Goal: Task Accomplishment & Management: Manage account settings

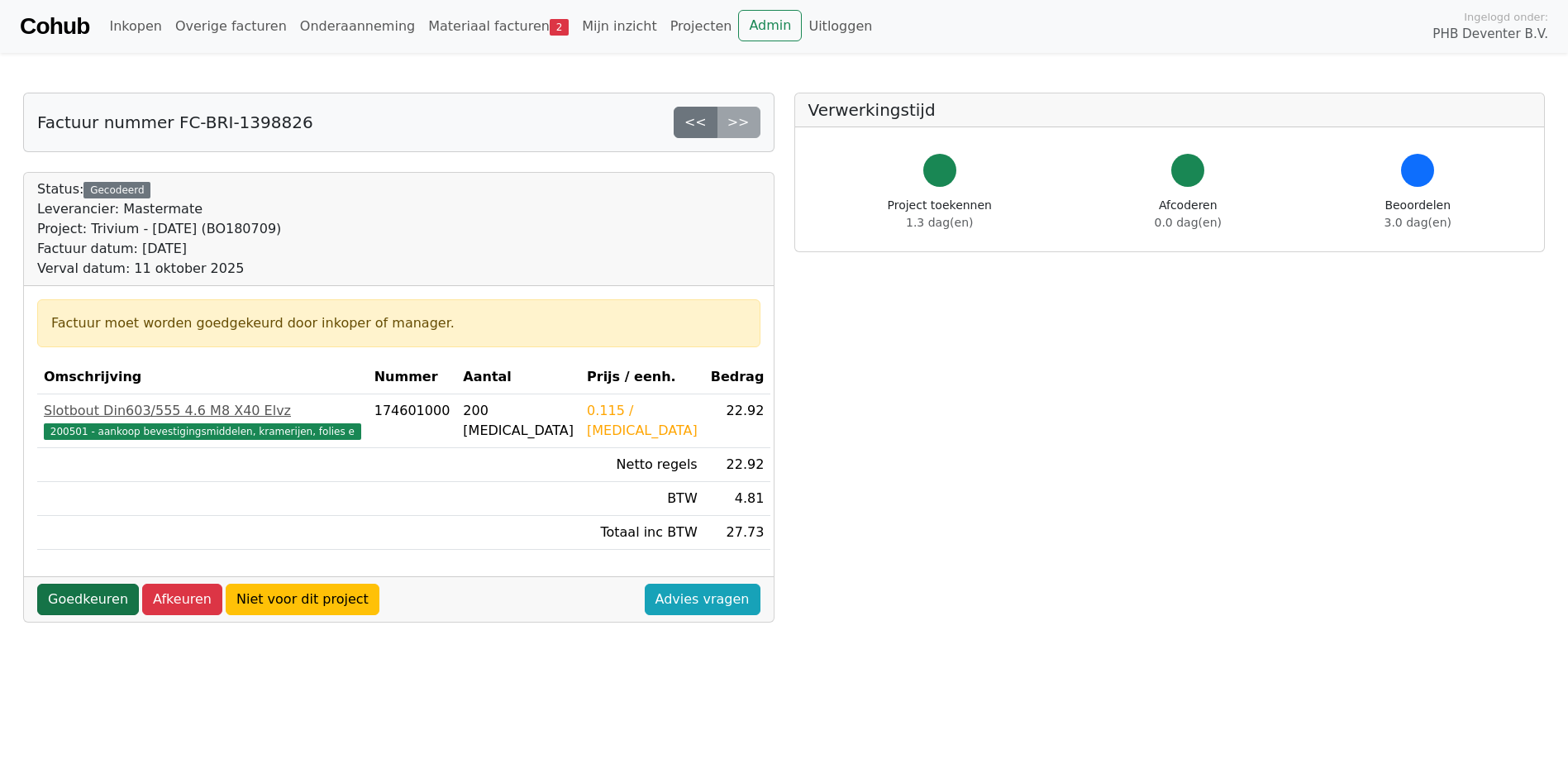
click at [76, 388] on link "Goedkeuren" at bounding box center [88, 599] width 102 height 31
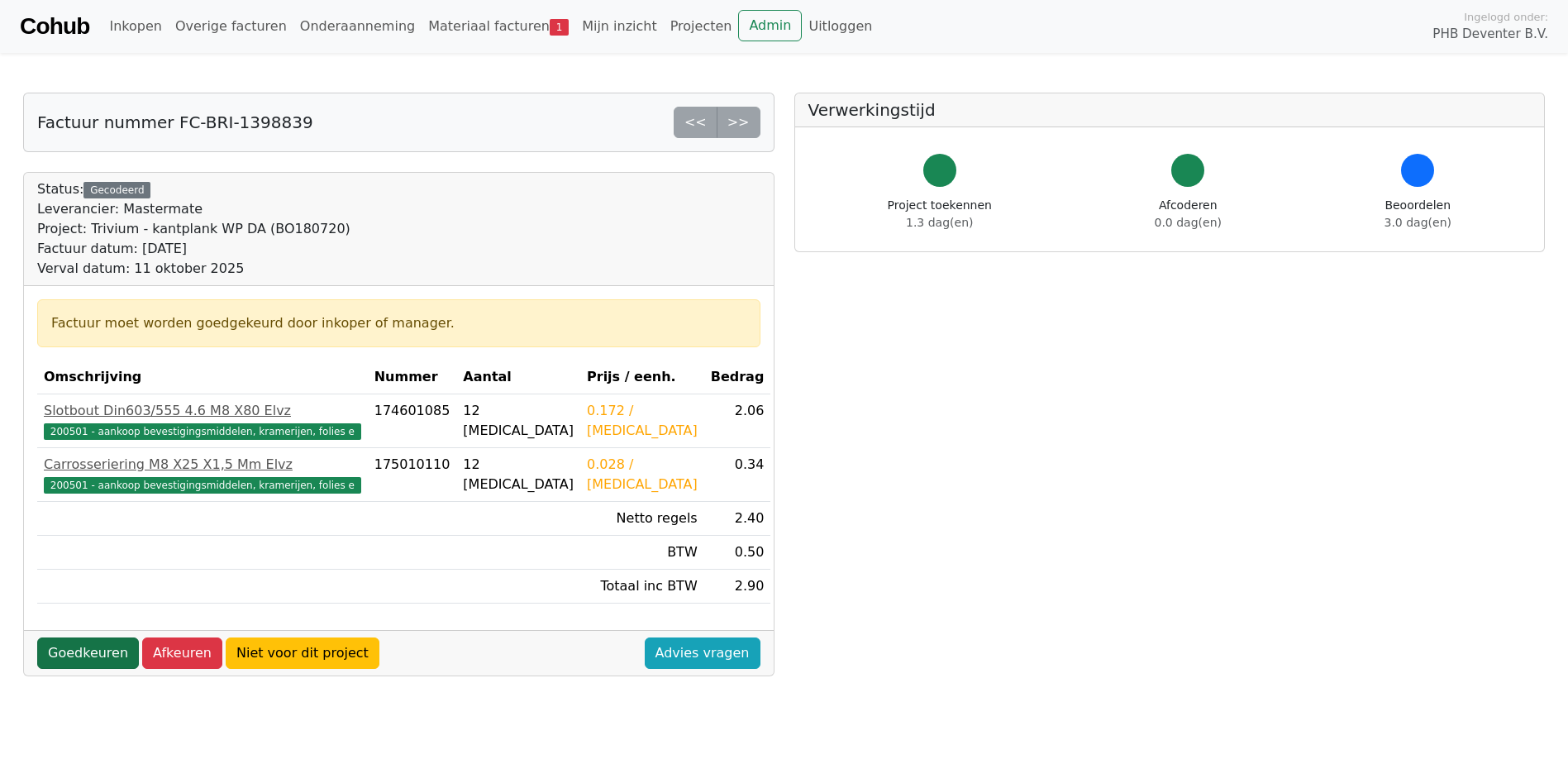
click at [91, 651] on link "Goedkeuren" at bounding box center [88, 653] width 102 height 31
